Goal: Information Seeking & Learning: Find contact information

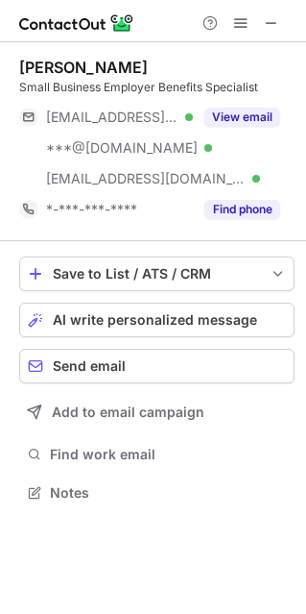
scroll to position [478, 306]
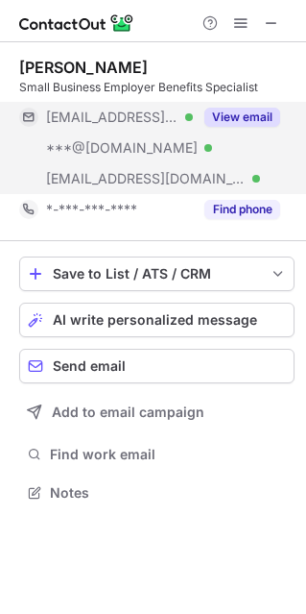
click at [247, 114] on button "View email" at bounding box center [243, 117] width 76 height 19
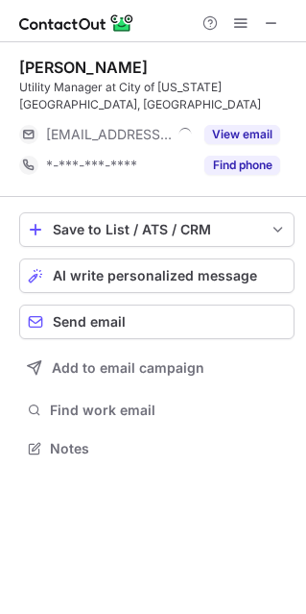
scroll to position [10, 10]
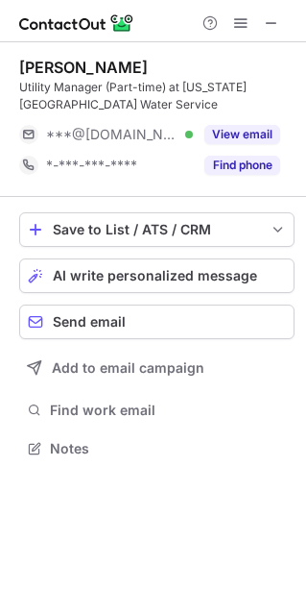
scroll to position [434, 306]
click at [236, 114] on div "Kathleen Whalen Utility Manager (Part-time) at Kansas City Water Service ***@ao…" at bounding box center [157, 119] width 276 height 123
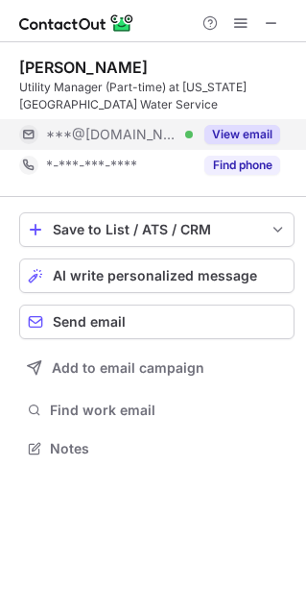
click at [239, 121] on div "View email" at bounding box center [236, 134] width 87 height 31
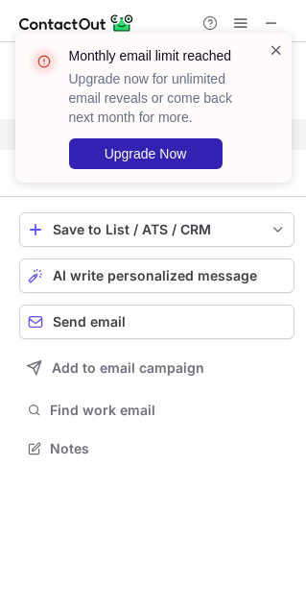
click at [274, 52] on span at bounding box center [276, 49] width 15 height 19
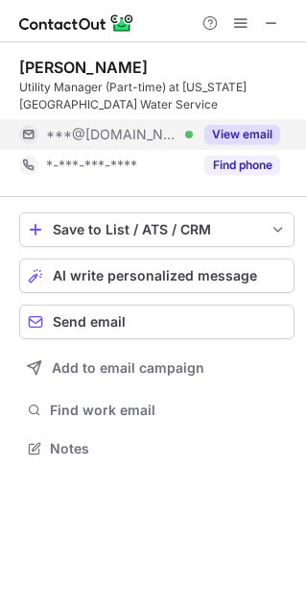
click at [271, 25] on div "Monthly email limit reached Upgrade now for unlimited email reveals or come bac…" at bounding box center [153, 115] width 307 height 204
click at [271, 24] on div "Monthly email limit reached Upgrade now for unlimited email reveals or come bac…" at bounding box center [153, 32] width 307 height 38
click at [271, 24] on span at bounding box center [271, 22] width 15 height 15
